Goal: Information Seeking & Learning: Learn about a topic

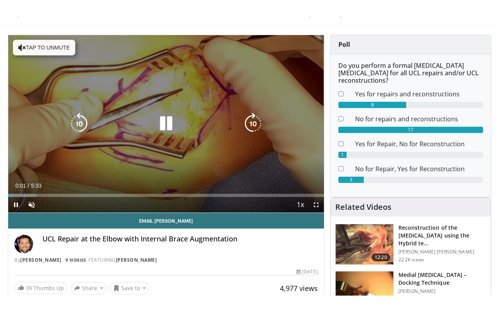
scroll to position [40, 0]
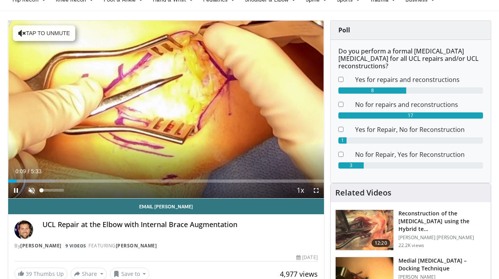
click at [30, 192] on span "Video Player" at bounding box center [32, 191] width 16 height 16
click at [317, 192] on span "Video Player" at bounding box center [316, 191] width 16 height 16
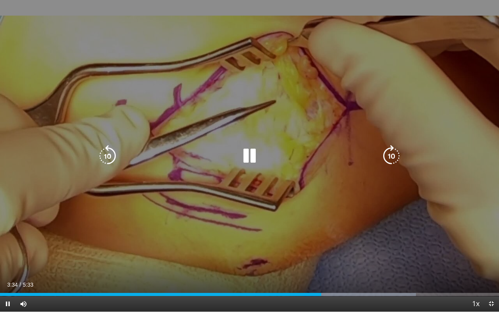
click at [254, 153] on icon "Video Player" at bounding box center [250, 156] width 22 height 22
click at [248, 156] on icon "Video Player" at bounding box center [250, 156] width 22 height 22
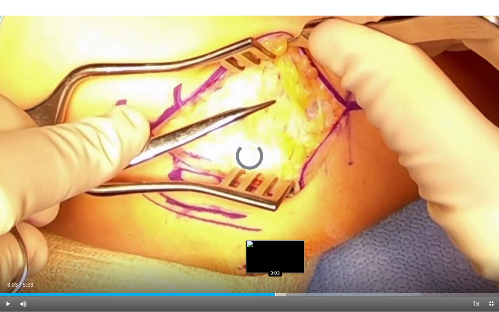
click at [275, 278] on div "Loaded : 84.12% 3:03 3:03" at bounding box center [249, 292] width 499 height 7
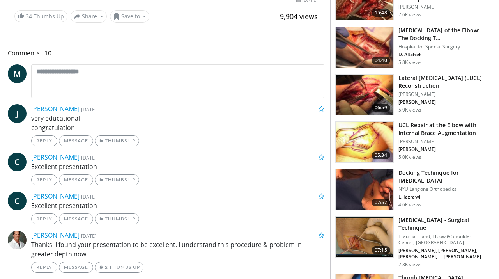
scroll to position [287, 0]
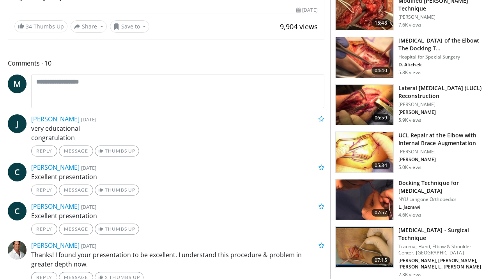
click at [368, 109] on img at bounding box center [365, 105] width 58 height 41
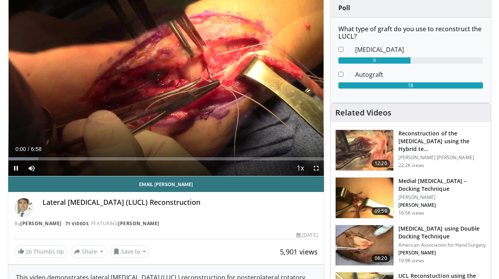
scroll to position [61, 0]
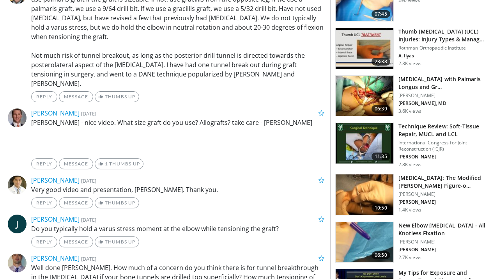
scroll to position [592, 0]
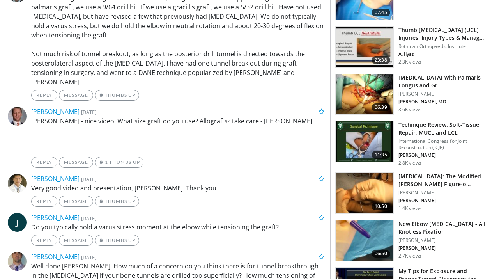
click at [365, 162] on img at bounding box center [365, 141] width 58 height 41
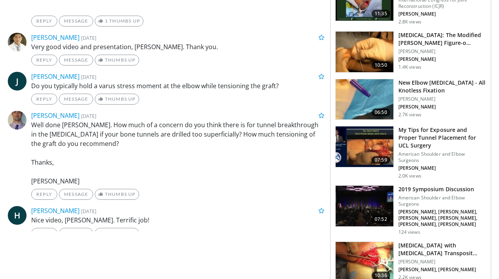
scroll to position [732, 0]
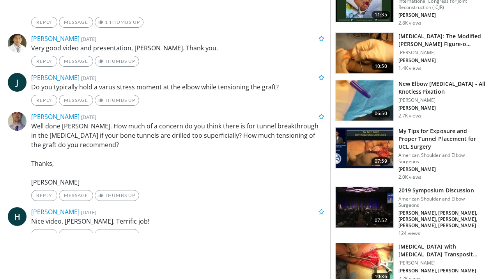
click at [380, 168] on img at bounding box center [365, 148] width 58 height 41
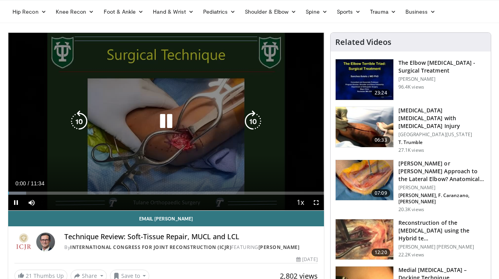
scroll to position [30, 0]
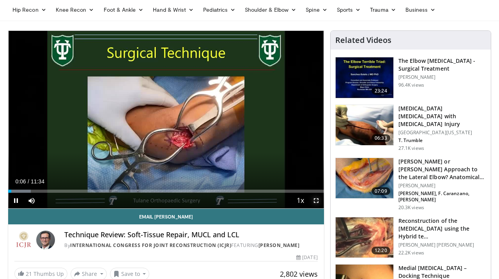
click at [316, 200] on span "Video Player" at bounding box center [316, 201] width 16 height 16
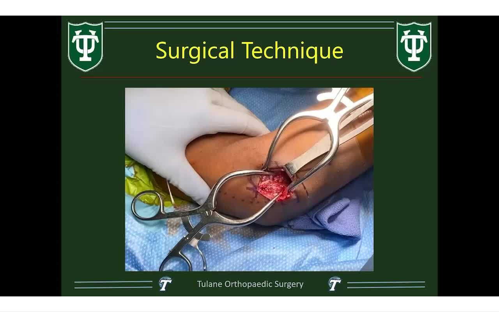
click at [42, 278] on div "10 seconds Tap to unmute" at bounding box center [249, 156] width 499 height 312
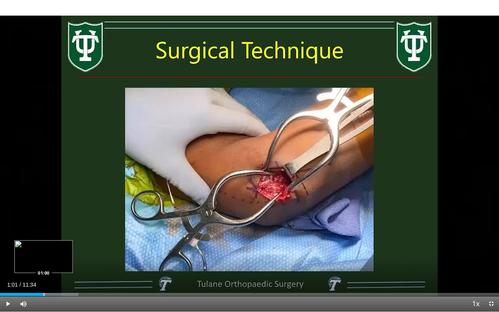
click at [44, 278] on div "Progress Bar" at bounding box center [44, 294] width 1 height 3
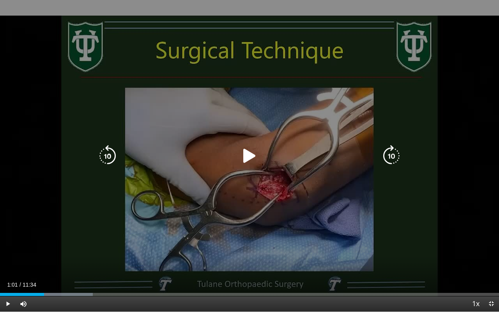
click at [405, 171] on div "10 seconds Tap to unmute" at bounding box center [249, 156] width 499 height 312
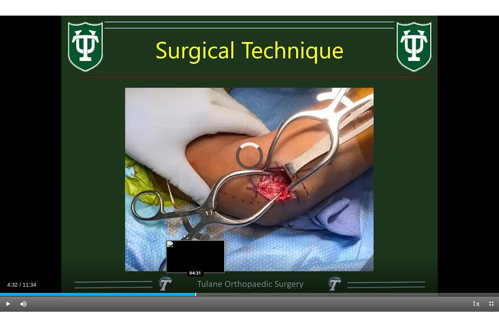
click at [195, 278] on div "Progress Bar" at bounding box center [195, 294] width 1 height 3
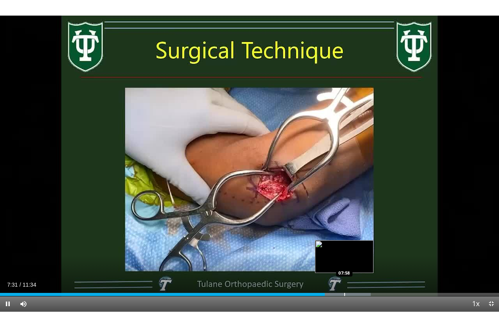
click at [344, 278] on div "Progress Bar" at bounding box center [344, 294] width 1 height 3
click at [342, 278] on div "Progress Bar" at bounding box center [342, 294] width 1 height 3
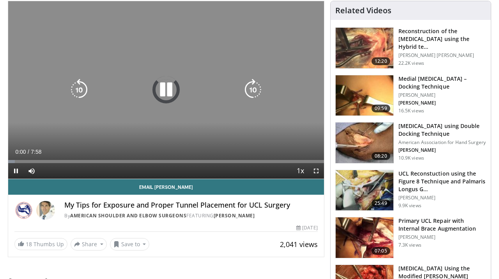
scroll to position [64, 0]
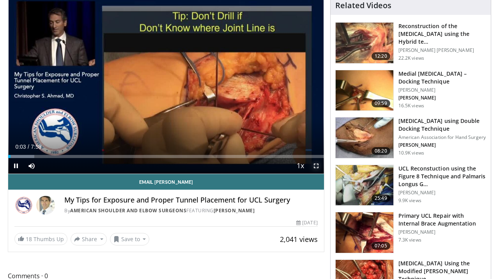
click at [317, 166] on span "Video Player" at bounding box center [316, 166] width 16 height 16
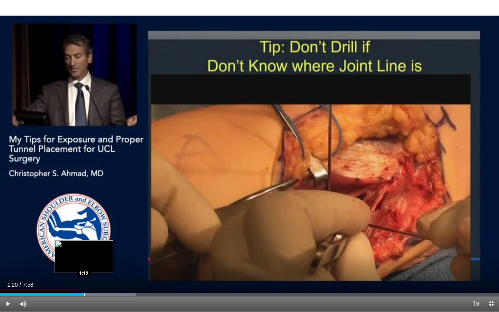
click at [84, 278] on div "Progress Bar" at bounding box center [84, 294] width 1 height 3
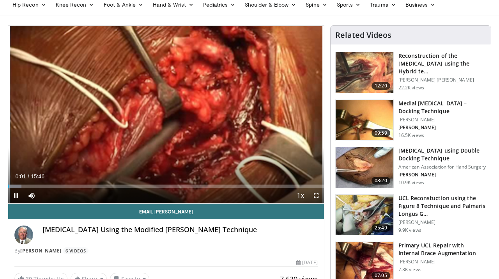
scroll to position [36, 0]
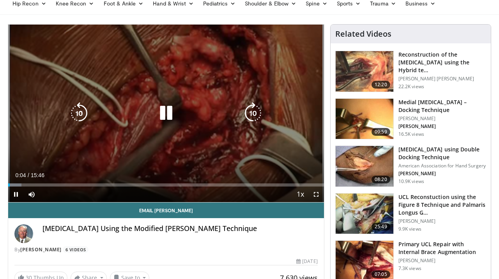
click at [165, 117] on icon "Video Player" at bounding box center [166, 113] width 22 height 22
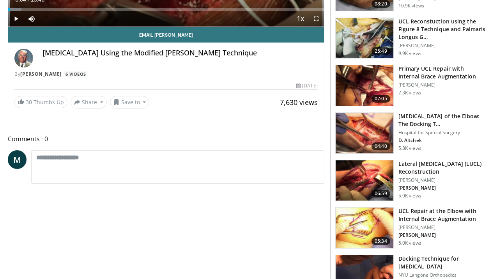
scroll to position [218, 0]
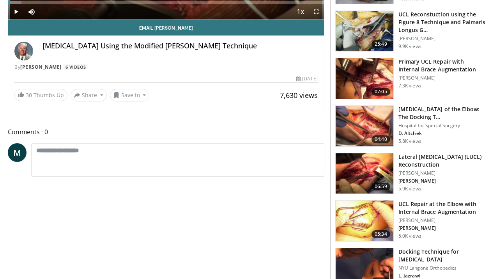
click at [365, 79] on img at bounding box center [365, 78] width 58 height 41
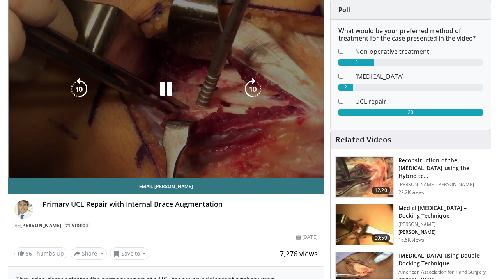
scroll to position [38, 0]
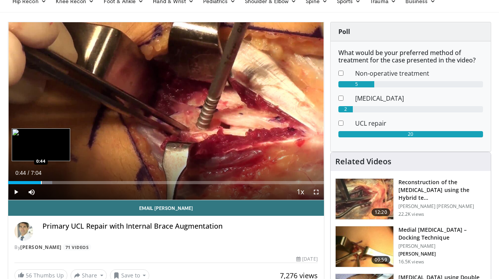
click at [41, 181] on div "Progress Bar" at bounding box center [41, 182] width 1 height 3
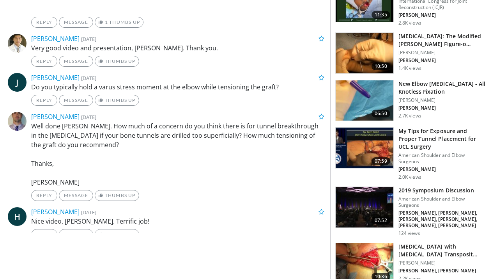
scroll to position [732, 0]
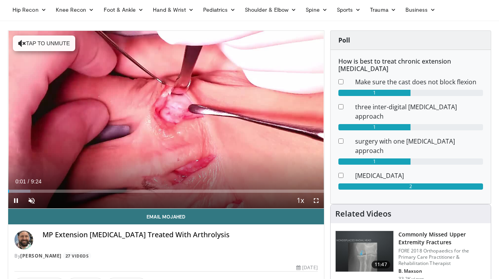
scroll to position [30, 0]
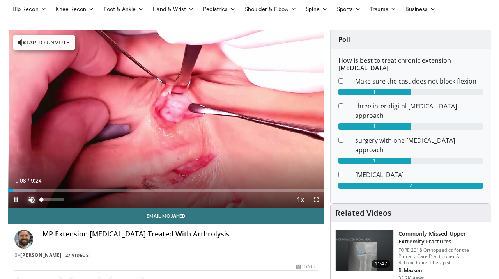
click at [32, 199] on span "Video Player" at bounding box center [32, 200] width 16 height 16
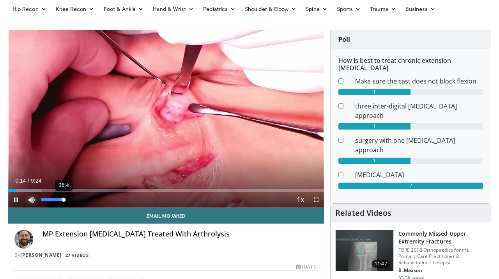
click at [63, 200] on div "Volume Level" at bounding box center [52, 199] width 22 height 3
click at [315, 200] on span "Video Player" at bounding box center [316, 200] width 16 height 16
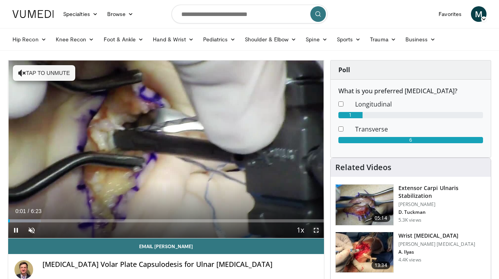
click at [318, 229] on span "Video Player" at bounding box center [316, 230] width 16 height 16
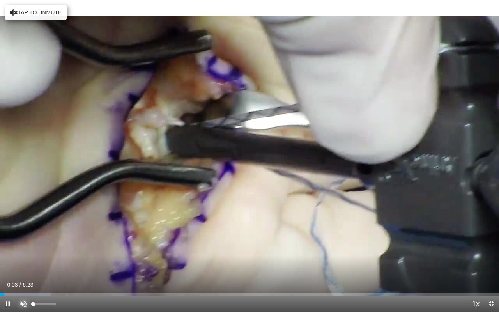
click at [24, 278] on span "Video Player" at bounding box center [24, 304] width 16 height 16
